Goal: Task Accomplishment & Management: Use online tool/utility

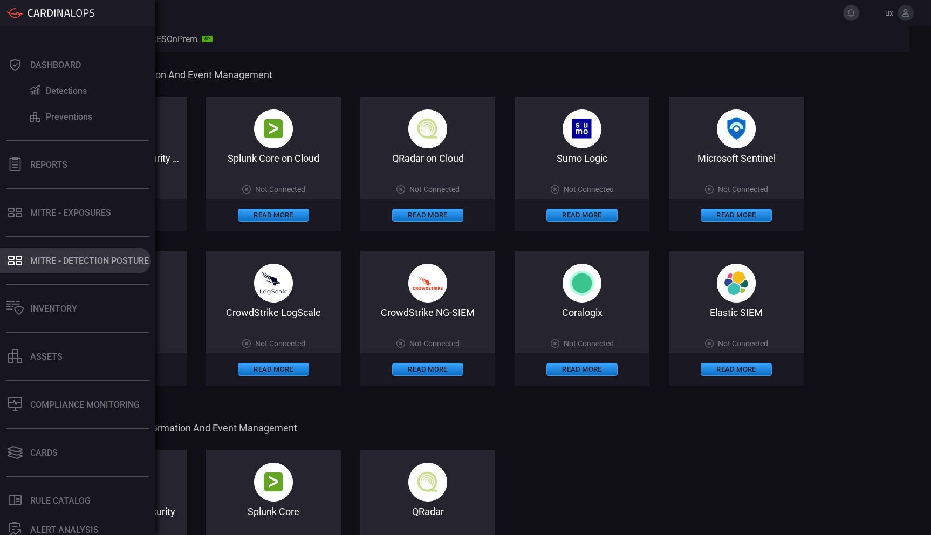
click at [43, 256] on div "MITRE - Detection Posture" at bounding box center [89, 261] width 119 height 10
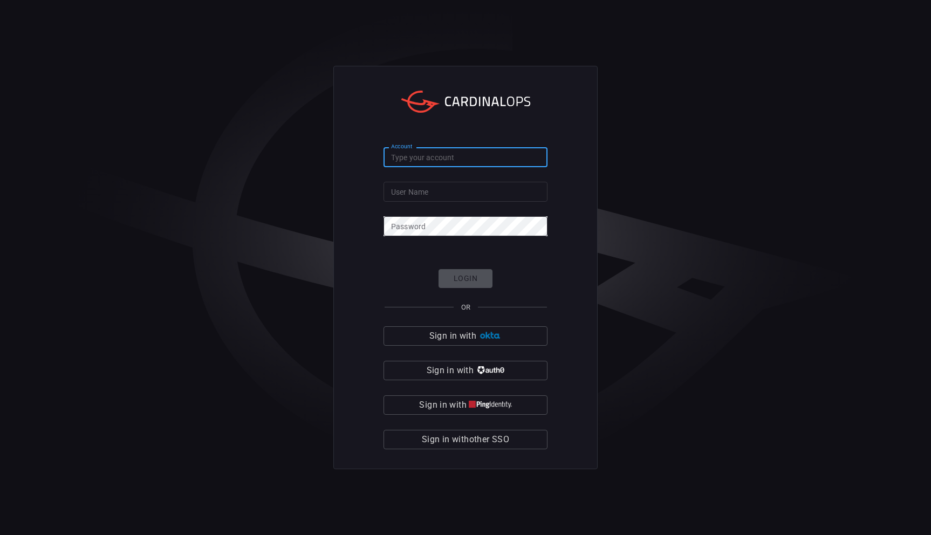
click at [442, 154] on input "Account" at bounding box center [465, 157] width 164 height 20
paste input "pm-playground"
type input "pm-playground"
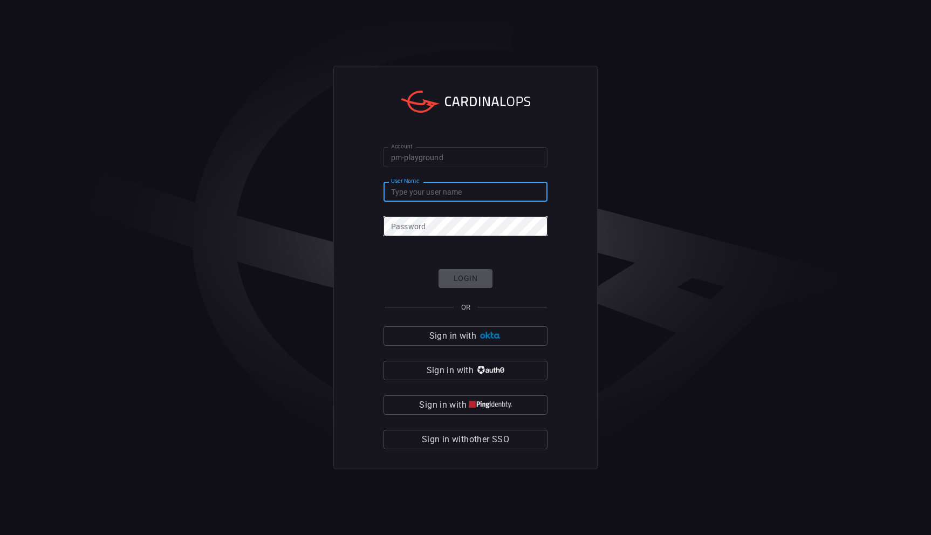
click at [428, 194] on input "User Name" at bounding box center [465, 192] width 164 height 20
type input "ux"
click at [471, 283] on button "Login" at bounding box center [465, 278] width 54 height 19
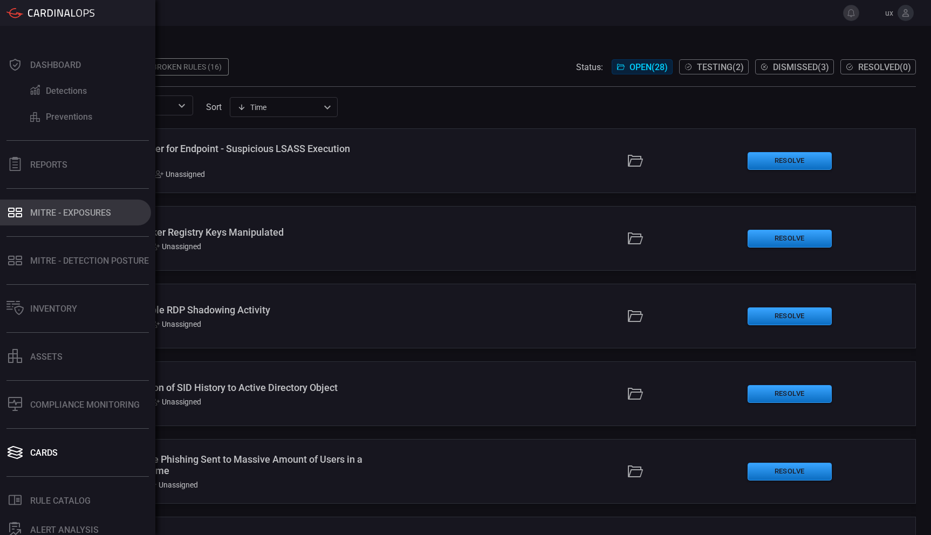
click at [24, 224] on button "MITRE - Exposures" at bounding box center [75, 213] width 151 height 26
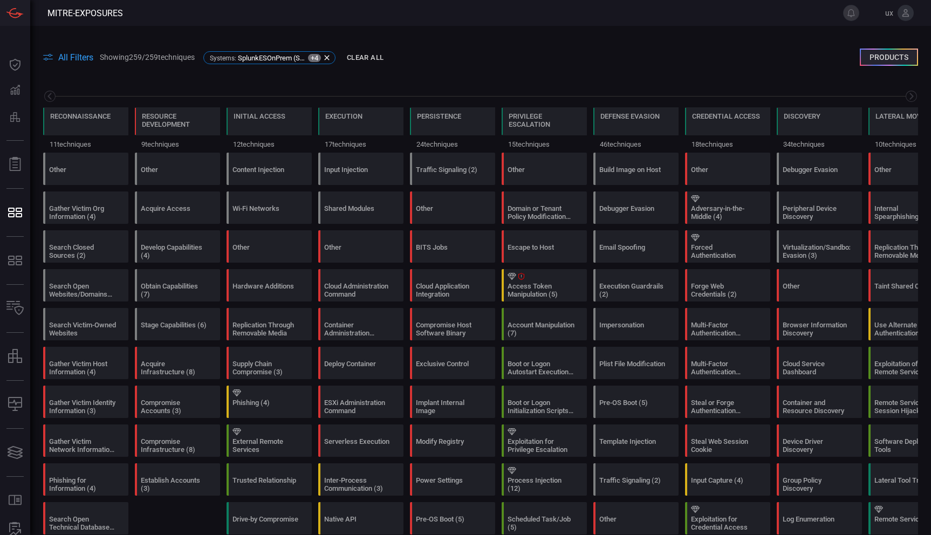
click at [73, 55] on span "All Filters" at bounding box center [75, 57] width 35 height 10
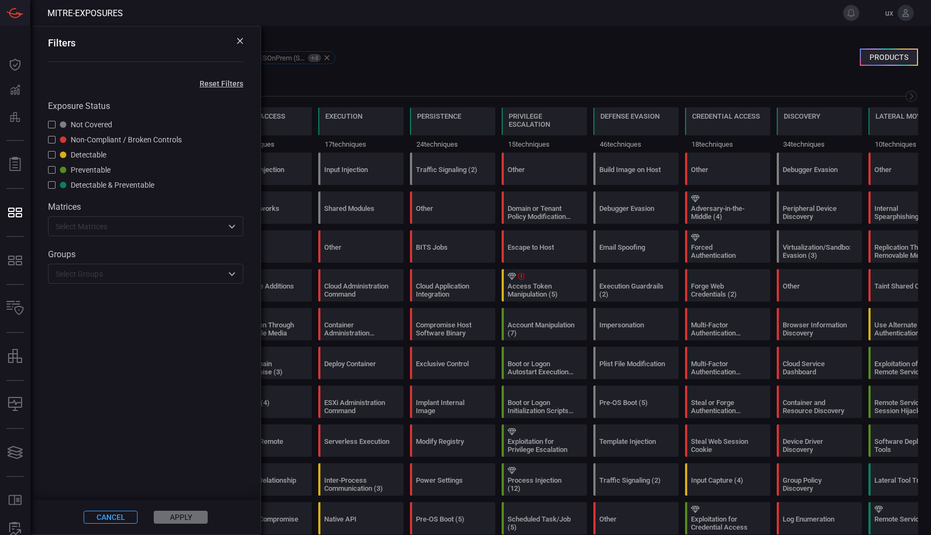
click at [93, 123] on div "Not Covered" at bounding box center [86, 124] width 52 height 9
click at [110, 228] on input "text" at bounding box center [136, 225] width 171 height 13
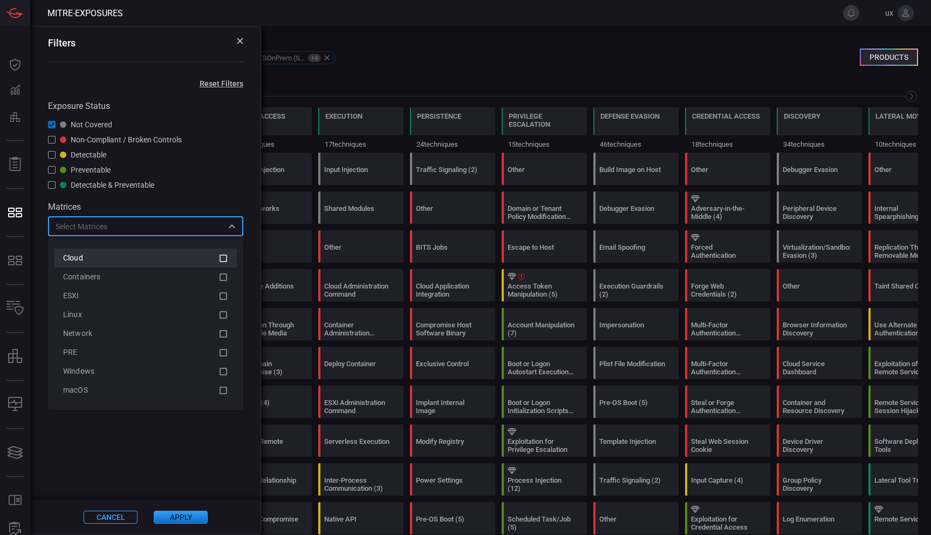
click at [153, 260] on div "Cloud" at bounding box center [137, 257] width 148 height 11
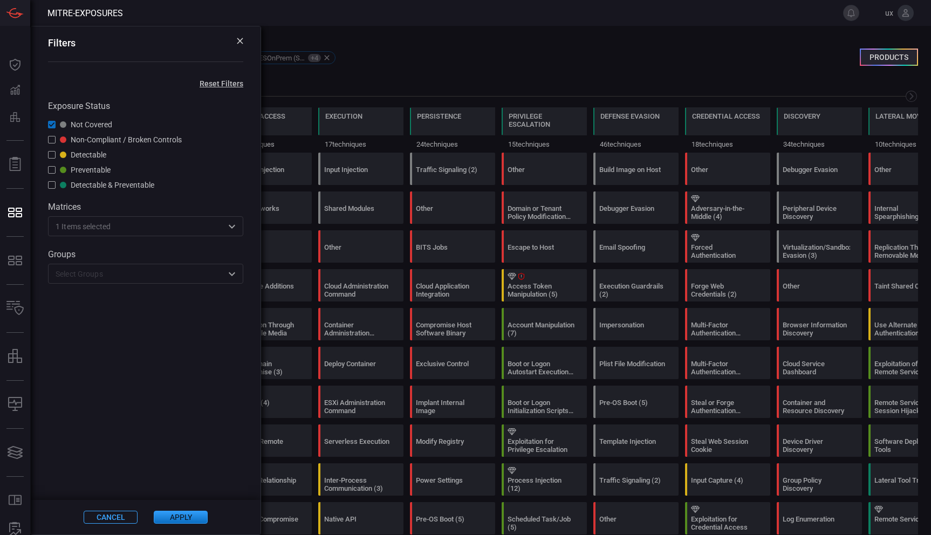
click at [178, 185] on section "Not Covered Non-Compliant / Broken Controls Detectable Preventable Detectable &…" at bounding box center [145, 154] width 195 height 69
click at [149, 273] on input "text" at bounding box center [136, 273] width 171 height 13
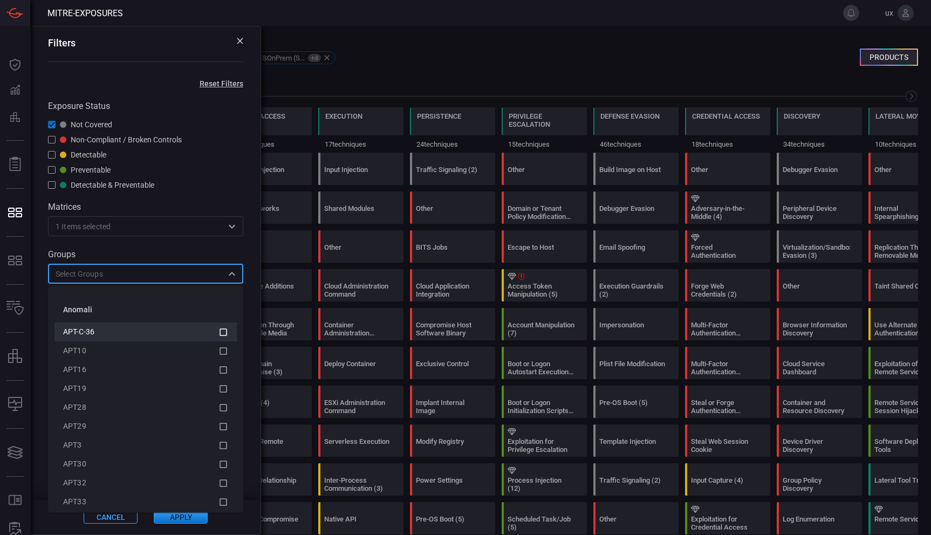
click at [107, 328] on div "APT-C-36" at bounding box center [137, 331] width 148 height 11
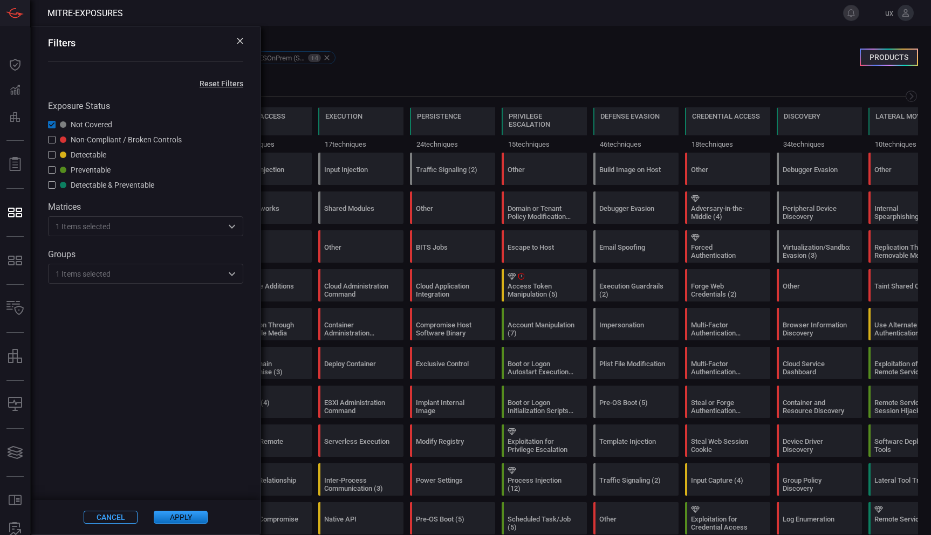
click at [162, 250] on div "Exposure Status Not Covered Non-Compliant / Broken Controls Detectable Preventa…" at bounding box center [146, 186] width 230 height 196
click at [622, 56] on span at bounding box center [602, 57] width 516 height 13
click at [117, 226] on input "text" at bounding box center [167, 225] width 112 height 13
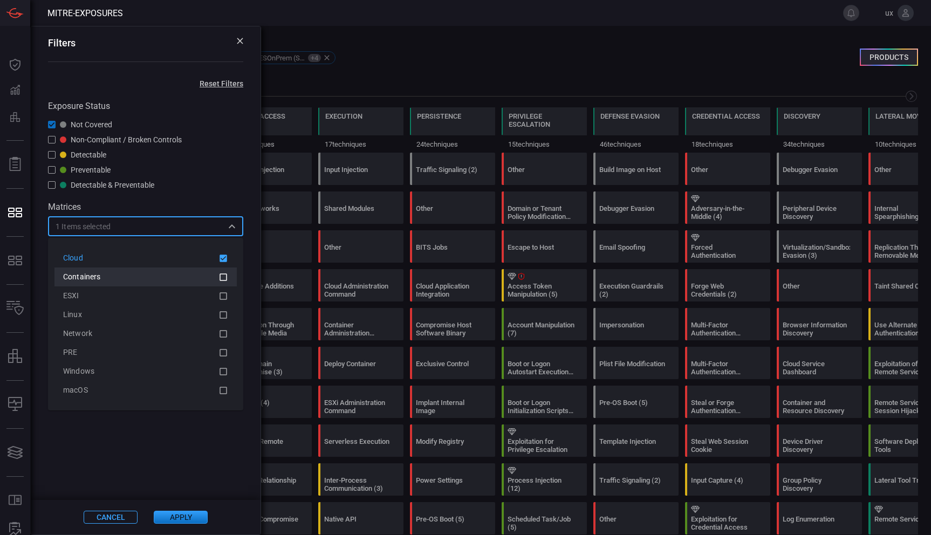
click at [107, 285] on li "Containers" at bounding box center [145, 276] width 182 height 19
drag, startPoint x: 99, startPoint y: 295, endPoint x: 97, endPoint y: 310, distance: 14.8
click at [99, 295] on div "ESXI" at bounding box center [137, 295] width 148 height 11
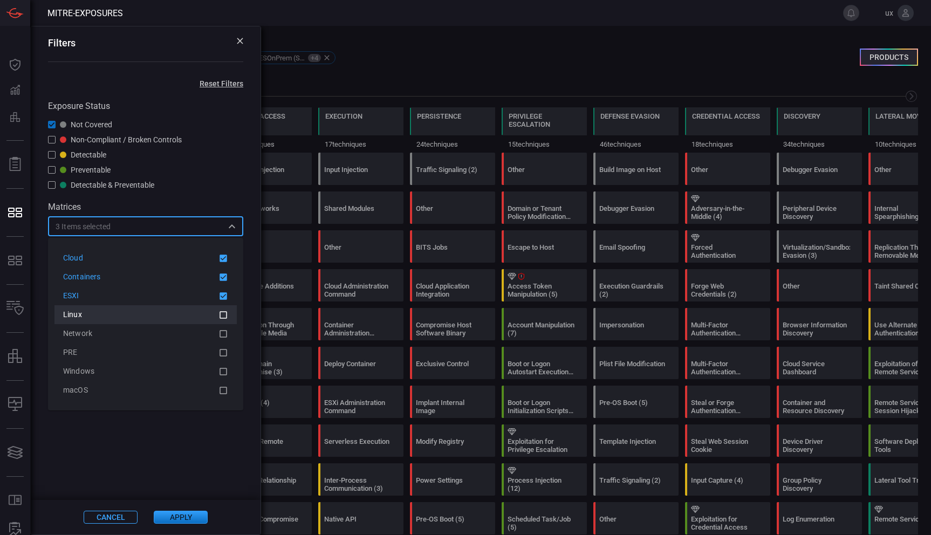
click at [94, 314] on div "Linux" at bounding box center [137, 314] width 148 height 11
click at [91, 329] on span "Network" at bounding box center [77, 333] width 29 height 9
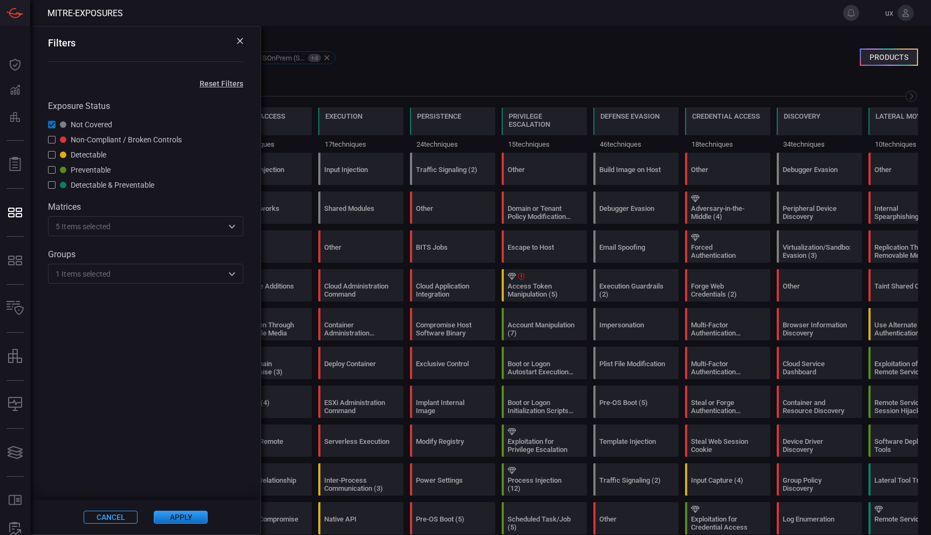
click at [182, 514] on button "Apply" at bounding box center [181, 517] width 54 height 13
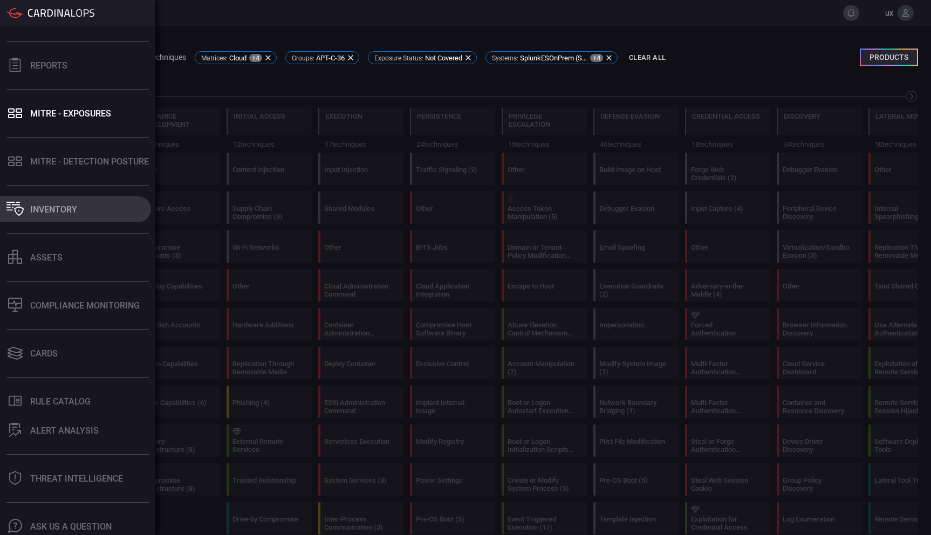
scroll to position [133, 0]
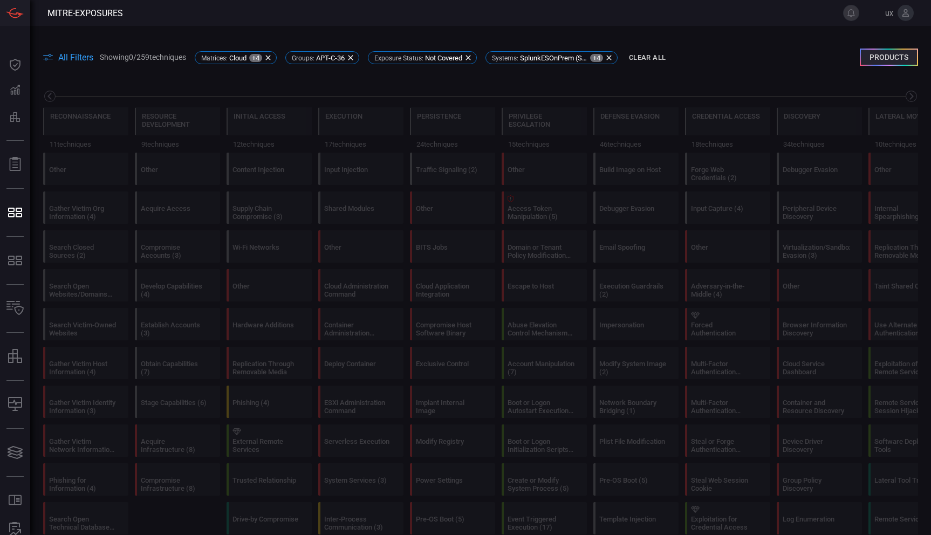
click at [884, 54] on button "Products" at bounding box center [889, 57] width 58 height 17
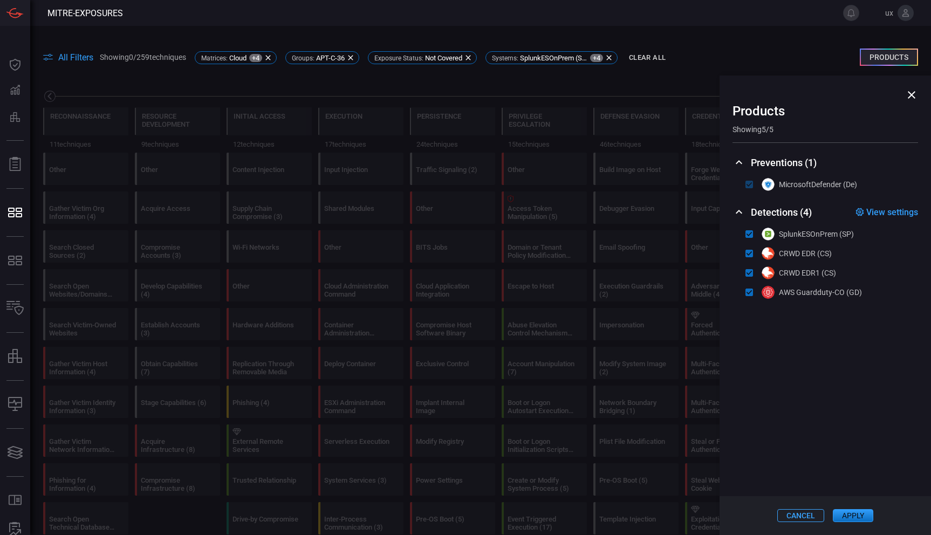
click at [895, 215] on span "View settings" at bounding box center [892, 212] width 52 height 10
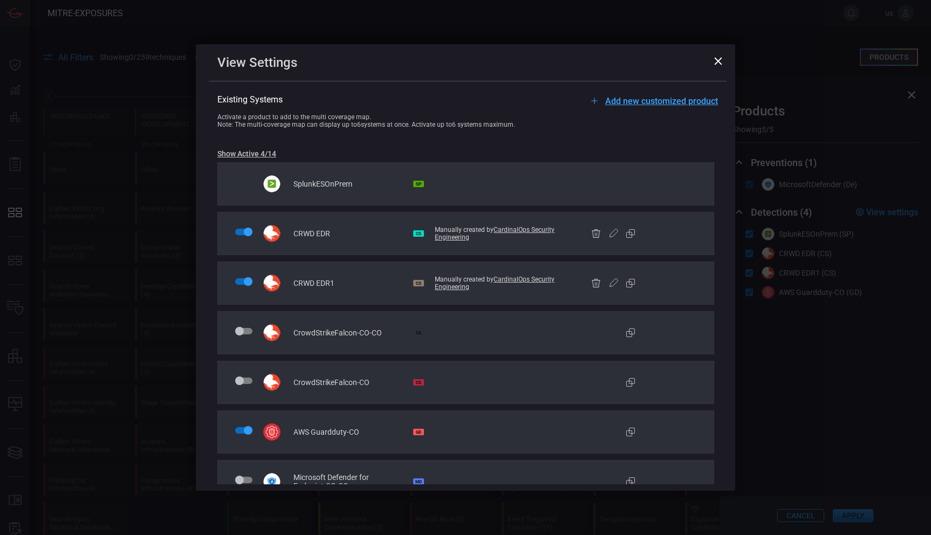
click at [633, 99] on span "Add new customized product" at bounding box center [661, 101] width 113 height 10
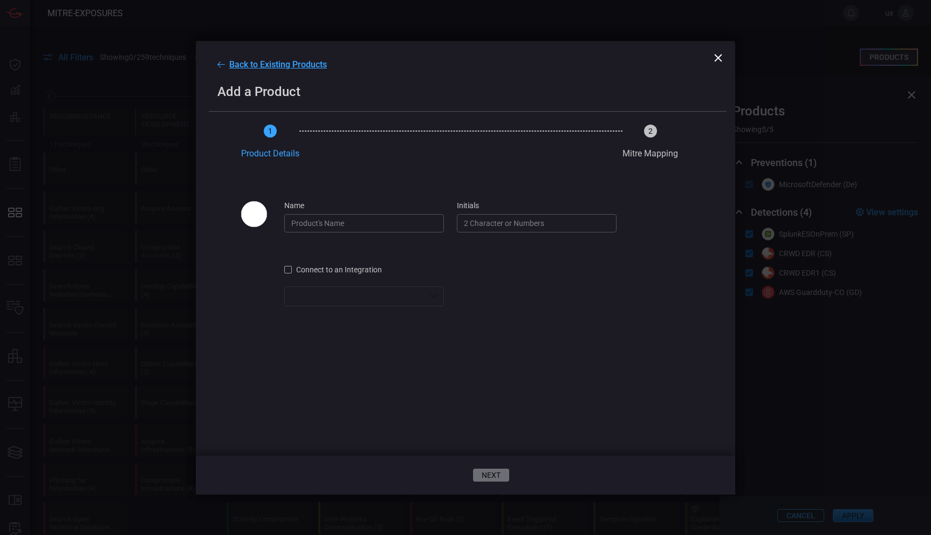
click at [421, 222] on input "name" at bounding box center [364, 223] width 160 height 18
type input "crawd"
click at [527, 223] on input "initials" at bounding box center [537, 223] width 160 height 18
drag, startPoint x: 509, startPoint y: 226, endPoint x: 462, endPoint y: 226, distance: 46.9
click at [462, 226] on input "2" at bounding box center [537, 223] width 160 height 18
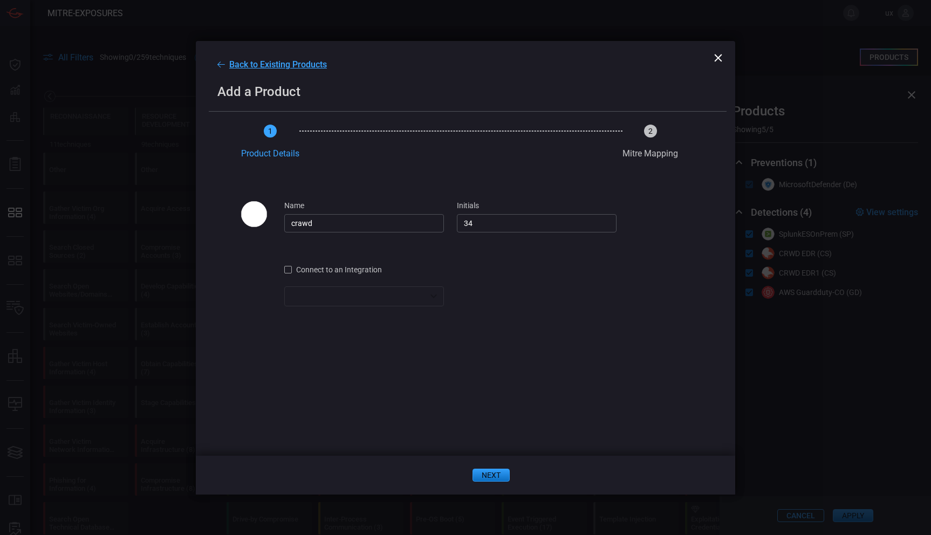
type input "34"
click at [348, 271] on span "Connect to an Integration" at bounding box center [339, 269] width 86 height 9
click at [418, 293] on div "​ ​" at bounding box center [364, 296] width 160 height 20
click at [299, 323] on div "CRWD EDR" at bounding box center [311, 320] width 37 height 11
type input "4d8ce5cf-7658-4fe3-b132-c6692cfaa47d"
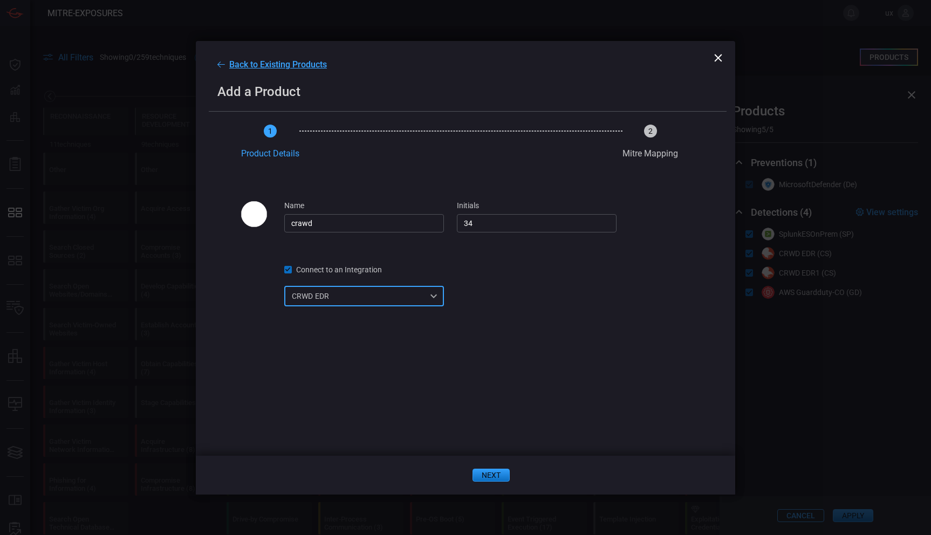
click at [492, 475] on button "next" at bounding box center [490, 475] width 37 height 13
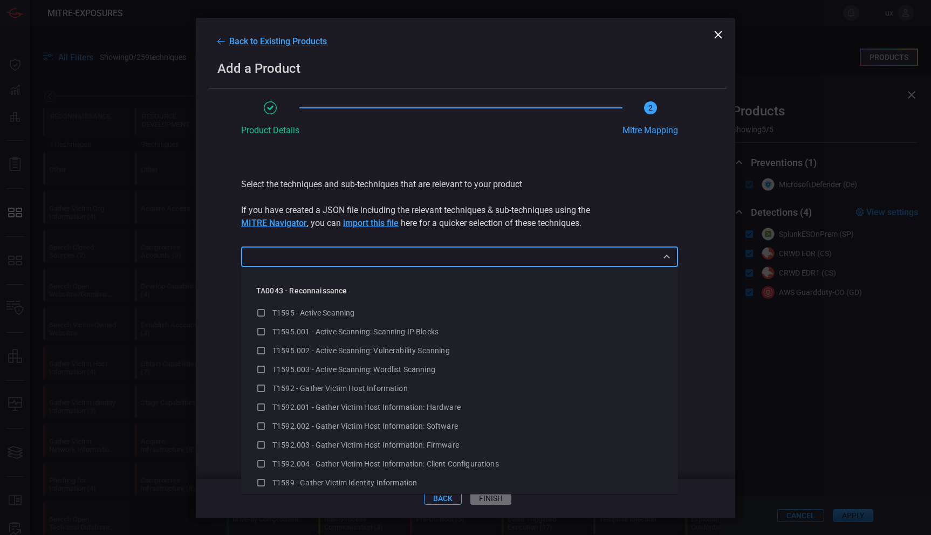
click at [583, 256] on input "text" at bounding box center [450, 256] width 413 height 13
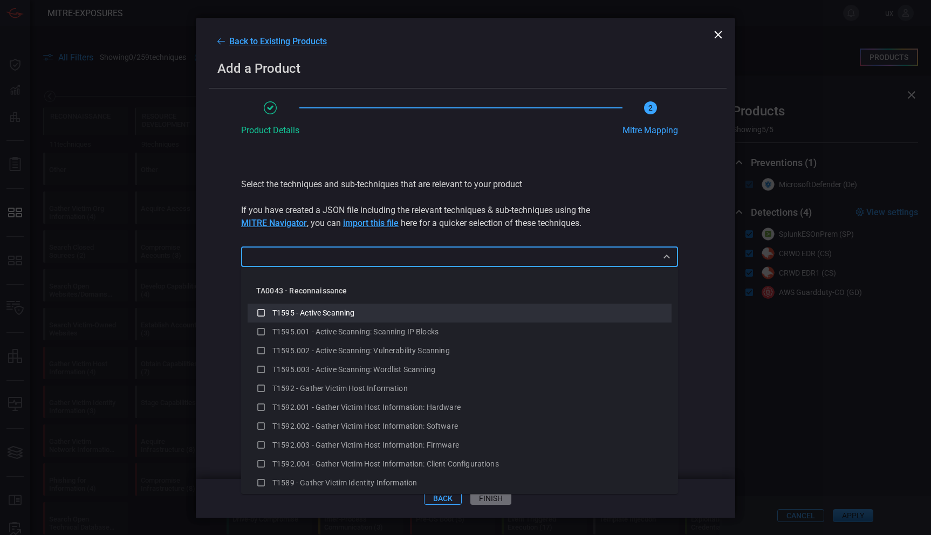
click at [312, 312] on span "T1595 - Active Scanning" at bounding box center [313, 312] width 82 height 9
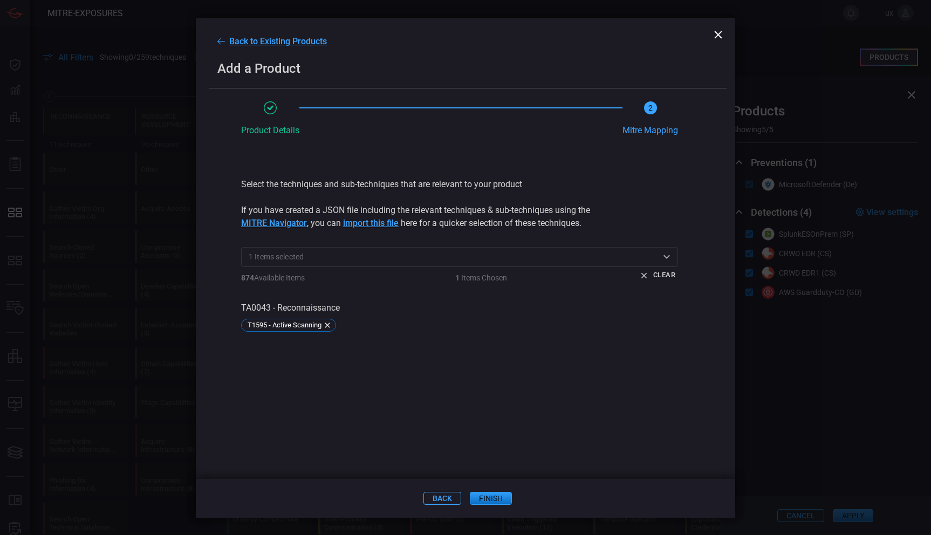
drag, startPoint x: 692, startPoint y: 282, endPoint x: 675, endPoint y: 289, distance: 18.6
click at [692, 282] on div "Product Details optional 2 Mitre Mapping optional Select the techniques and sub…" at bounding box center [465, 289] width 539 height 377
click at [716, 37] on icon at bounding box center [718, 35] width 8 height 8
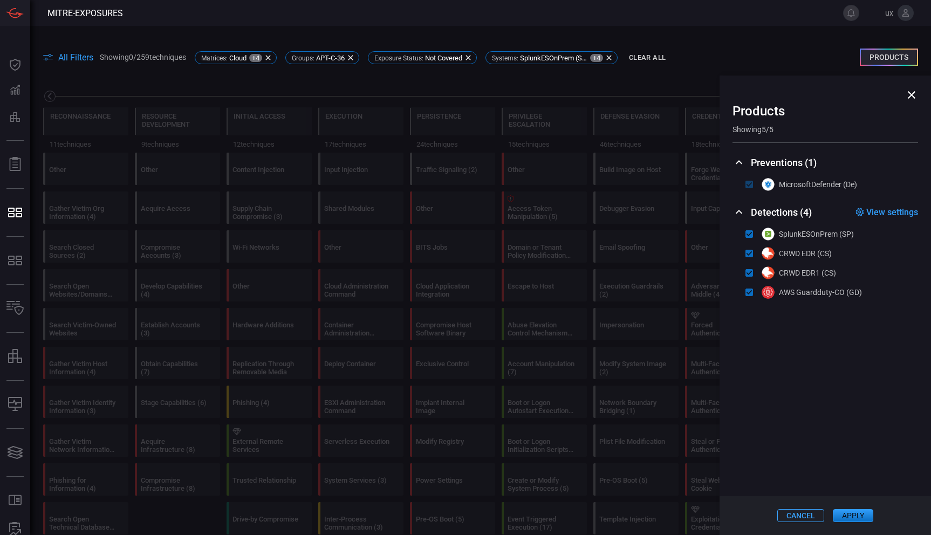
click at [914, 93] on icon at bounding box center [911, 94] width 13 height 13
